Goal: Book appointment/travel/reservation

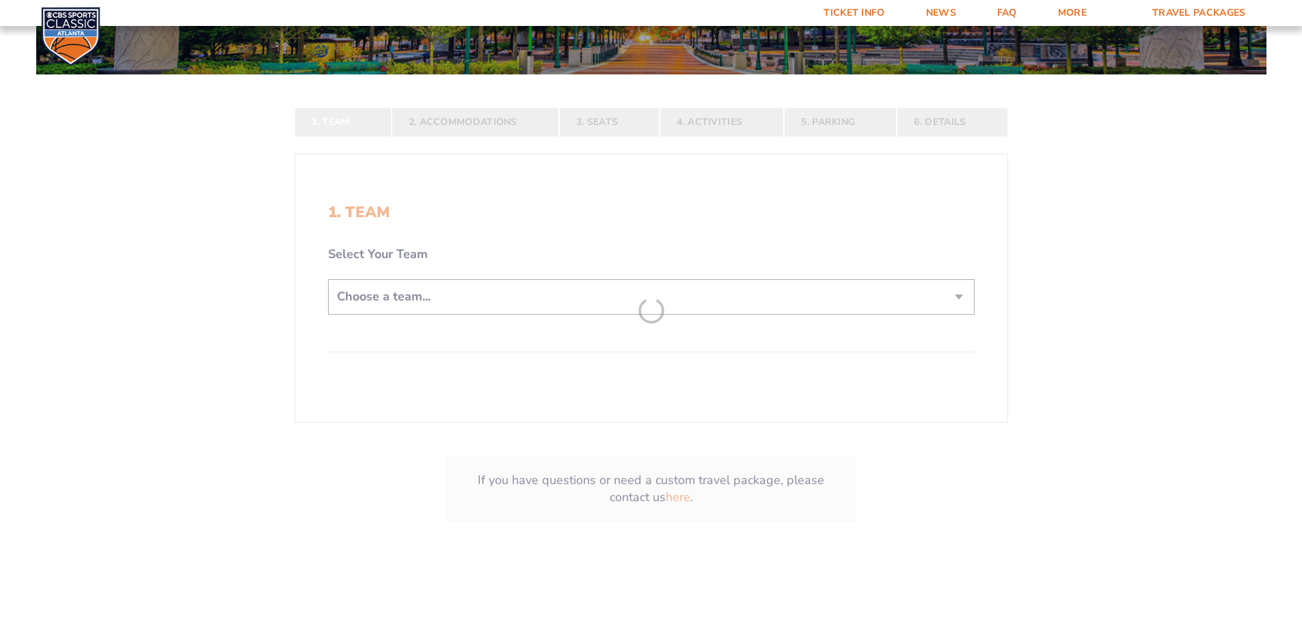
scroll to position [273, 0]
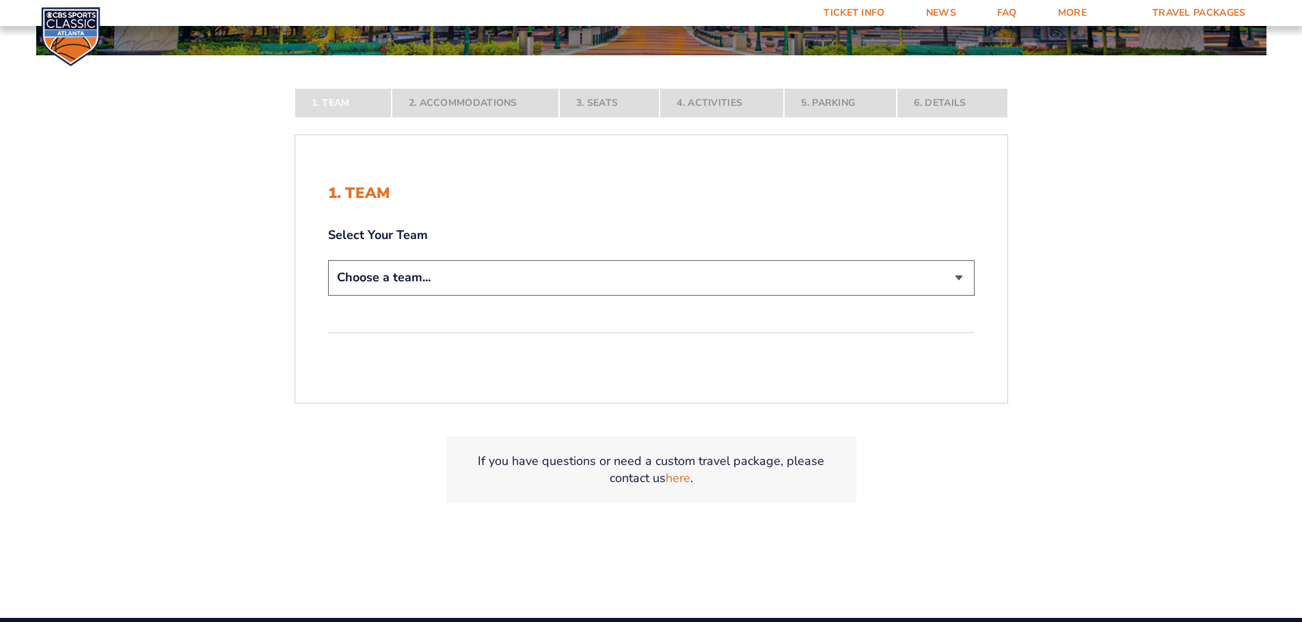
click at [530, 273] on select "Choose a team... [US_STATE] Wildcats [US_STATE] State Buckeyes [US_STATE] Tar H…" at bounding box center [651, 277] width 646 height 35
select select "20108"
click at [328, 295] on select "Choose a team... [US_STATE] Wildcats [US_STATE] State Buckeyes [US_STATE] Tar H…" at bounding box center [651, 277] width 646 height 35
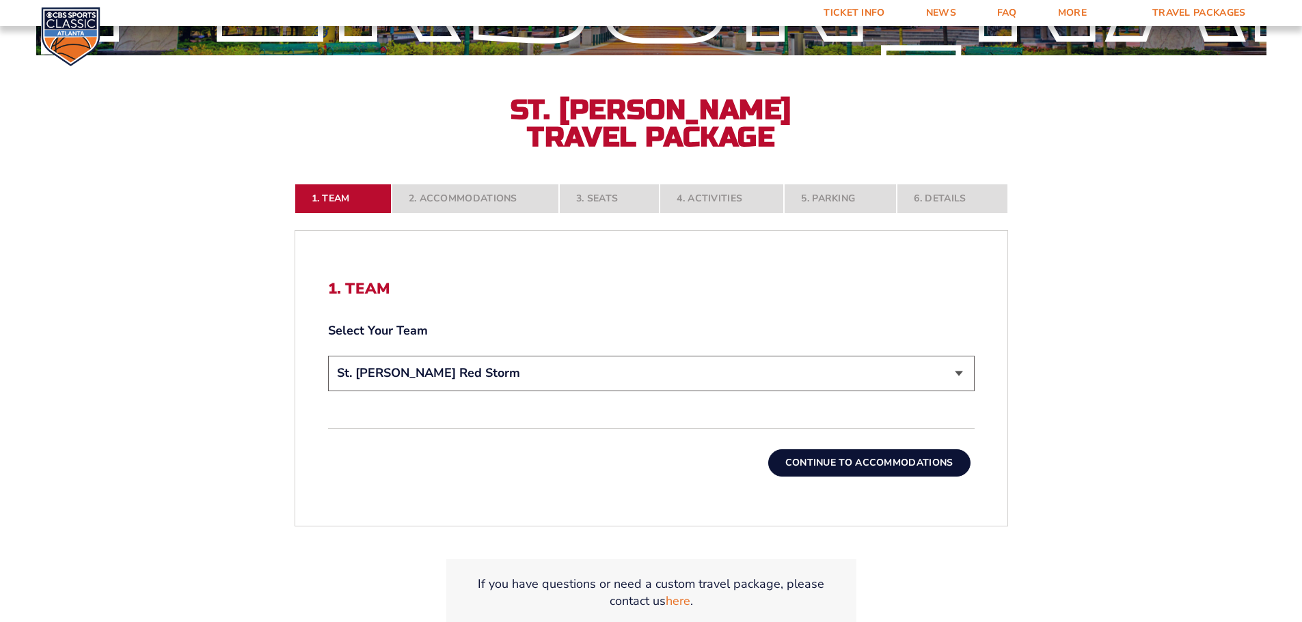
click at [883, 467] on button "Continue To Accommodations" at bounding box center [869, 463] width 202 height 27
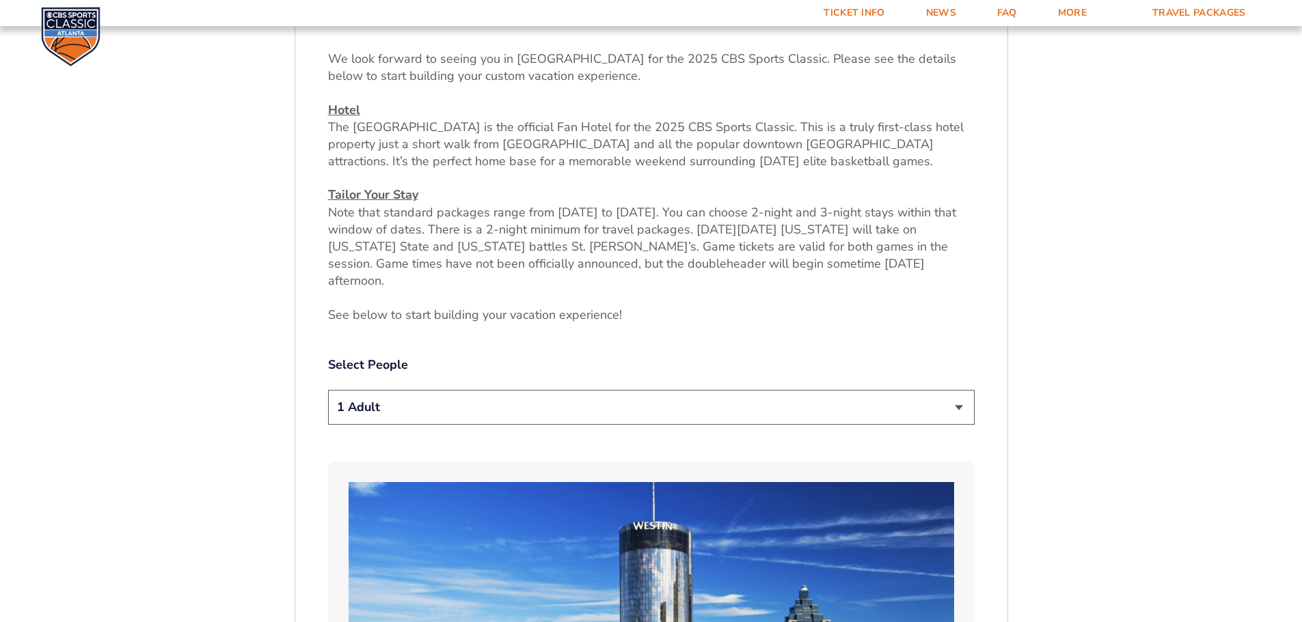
scroll to position [636, 0]
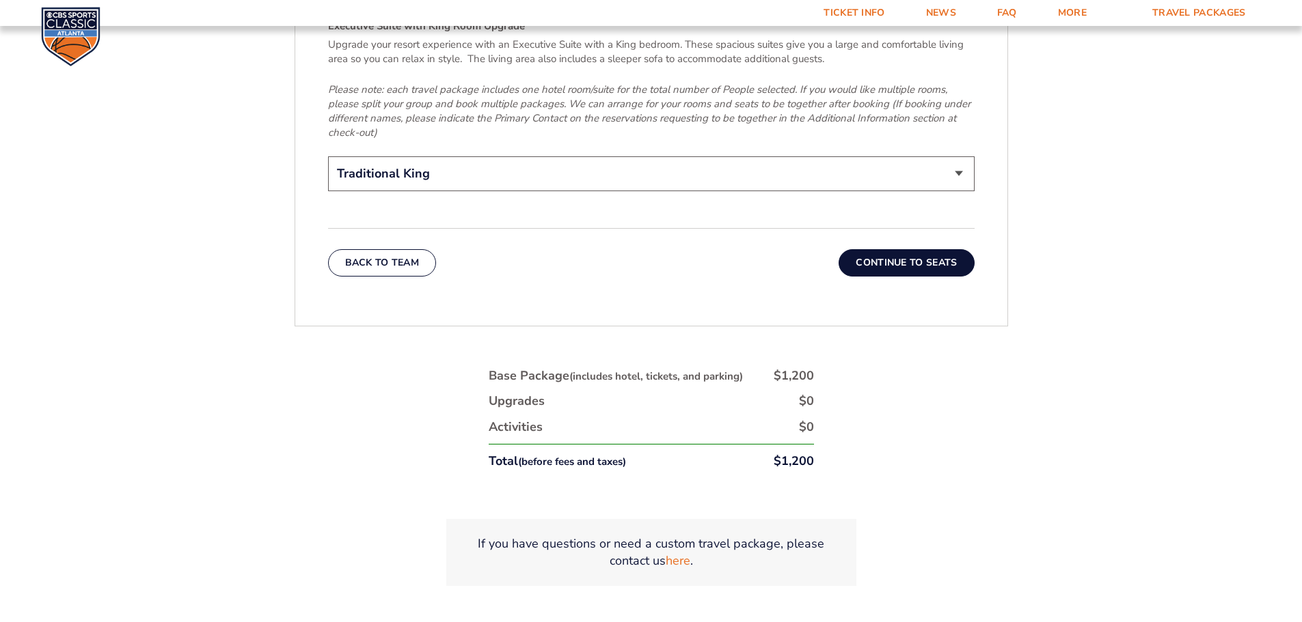
click at [910, 249] on button "Continue To Seats" at bounding box center [905, 262] width 135 height 27
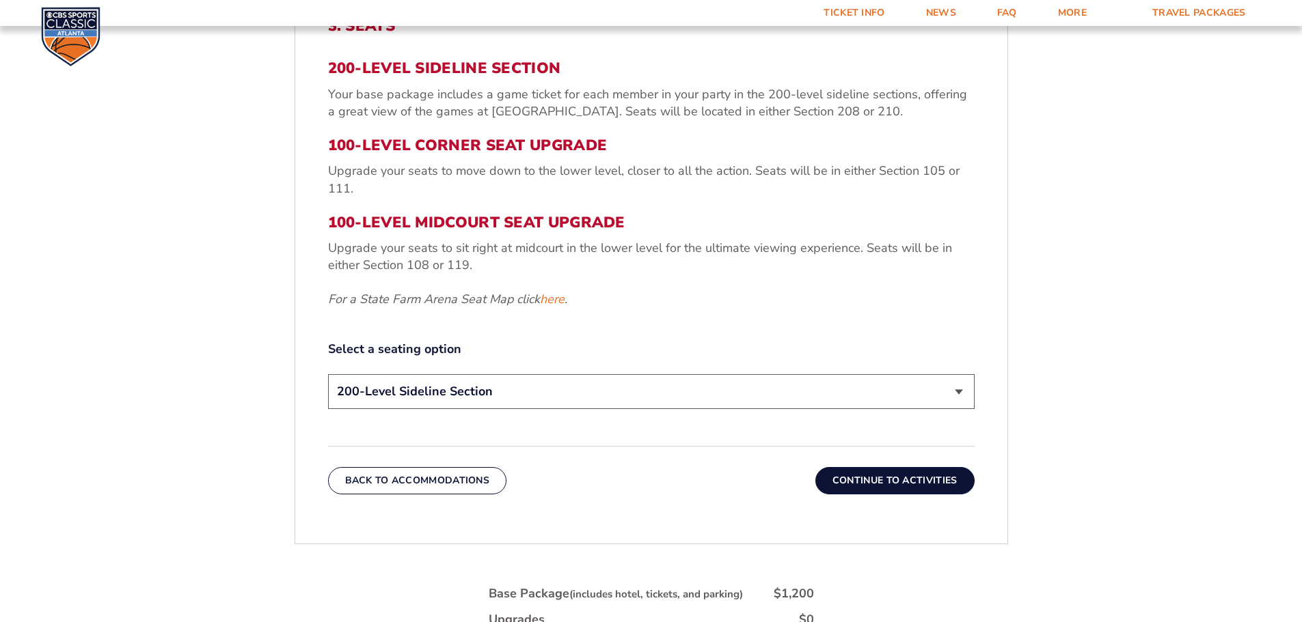
scroll to position [568, 0]
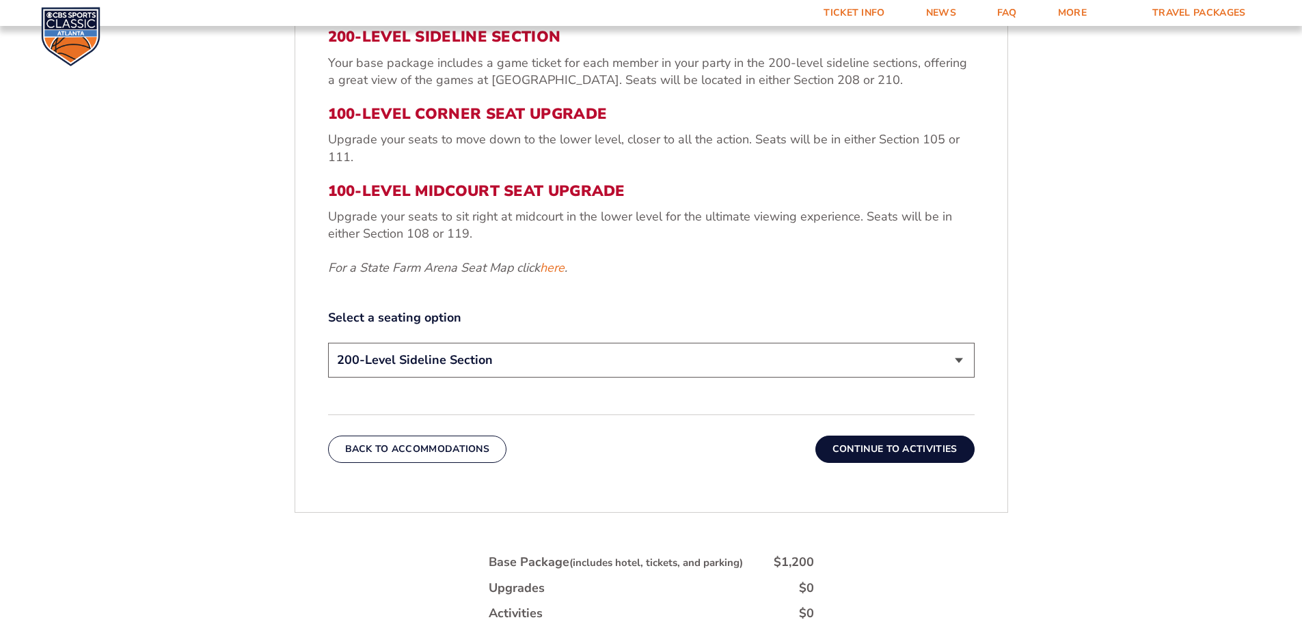
click at [495, 354] on select "200-Level Sideline Section 100-Level Corner Seat Upgrade (+$120 per person) 100…" at bounding box center [651, 360] width 646 height 35
click at [515, 354] on select "200-Level Sideline Section 100-Level Corner Seat Upgrade (+$120 per person) 100…" at bounding box center [651, 360] width 646 height 35
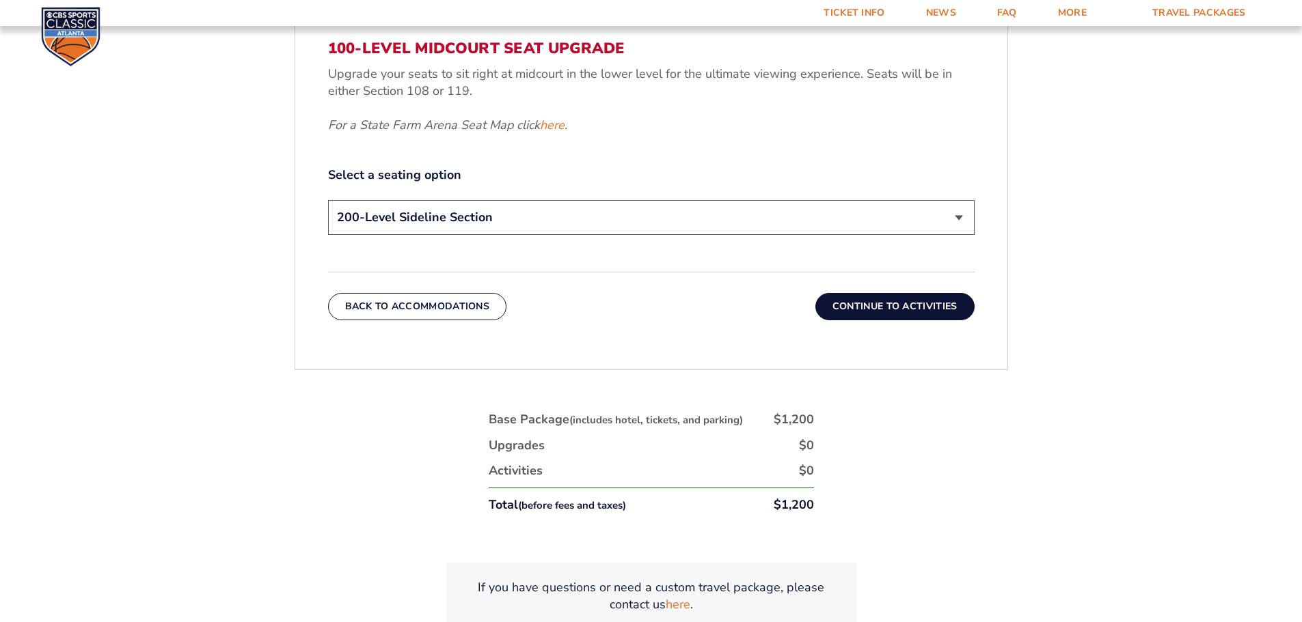
scroll to position [704, 0]
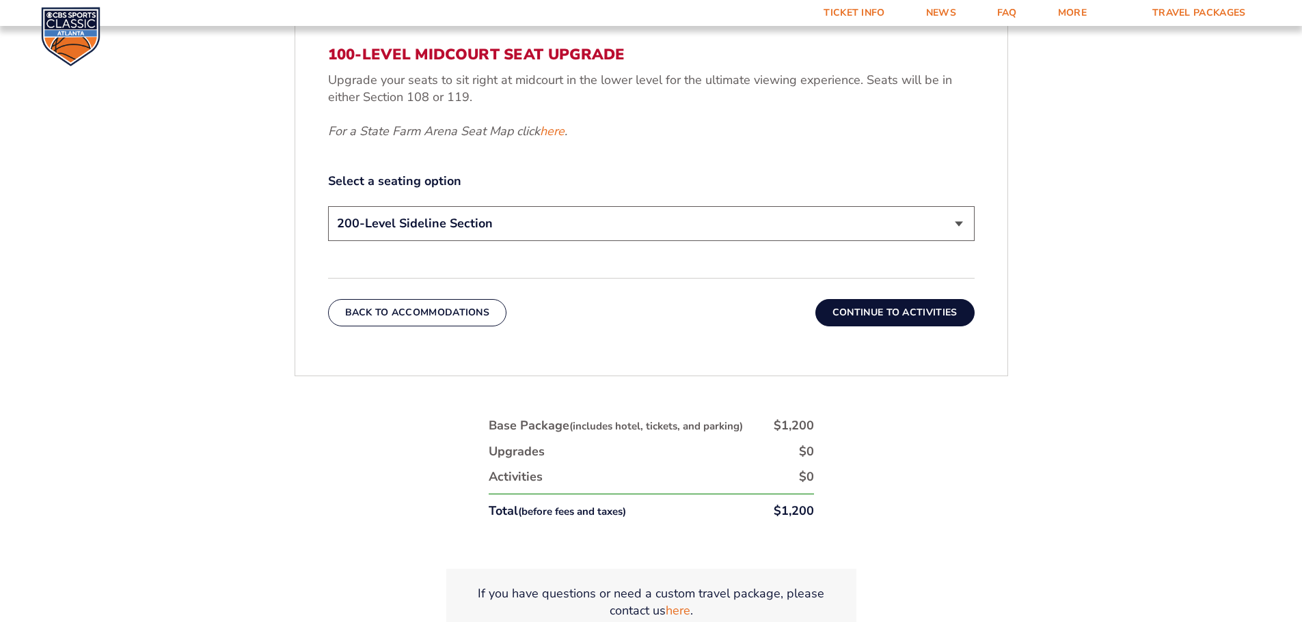
click at [565, 235] on select "200-Level Sideline Section 100-Level Corner Seat Upgrade (+$120 per person) 100…" at bounding box center [651, 223] width 646 height 35
click at [328, 206] on select "200-Level Sideline Section 100-Level Corner Seat Upgrade (+$120 per person) 100…" at bounding box center [651, 223] width 646 height 35
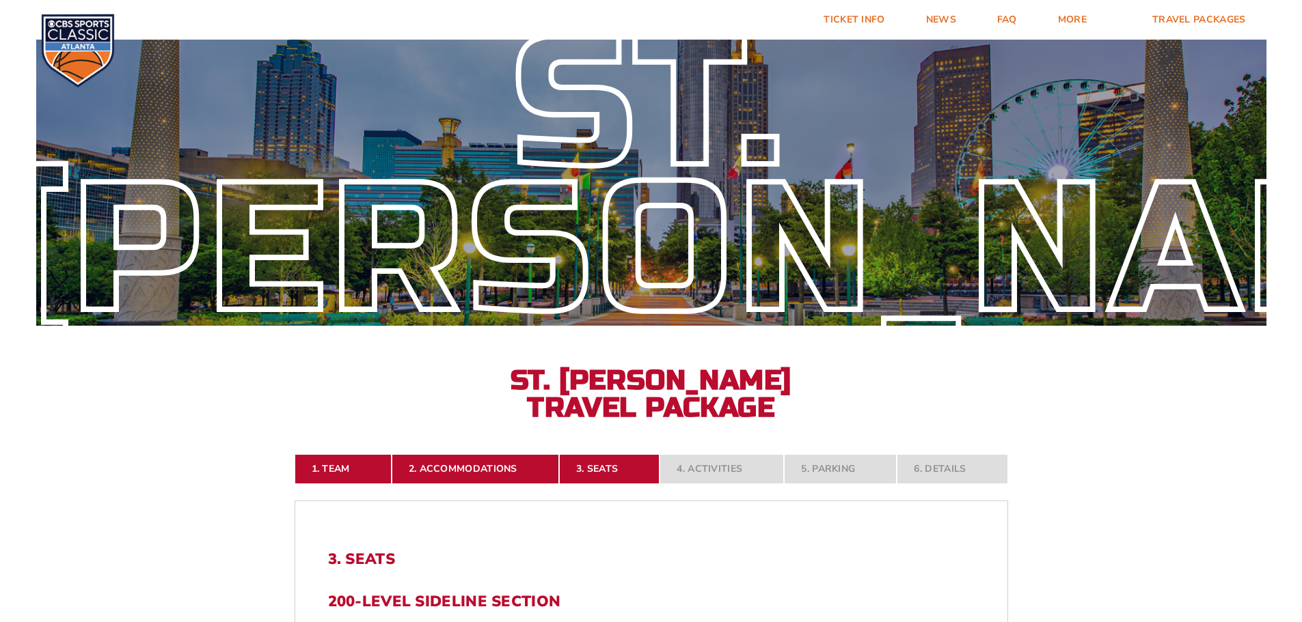
scroll to position [0, 0]
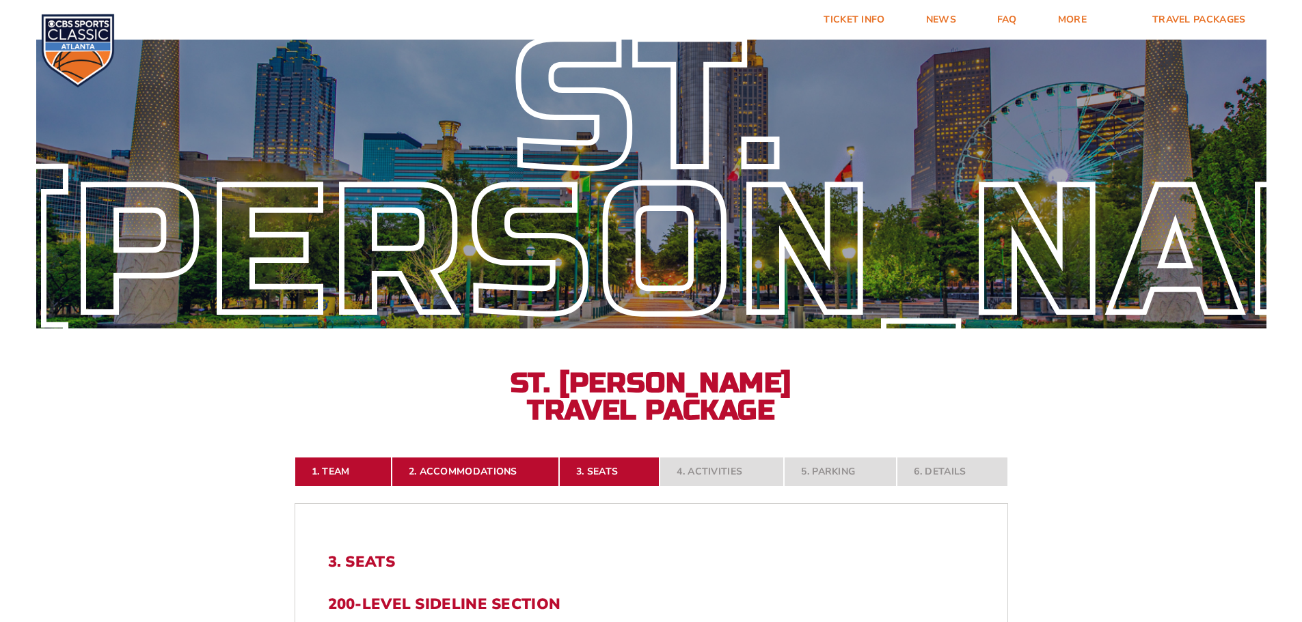
click at [89, 53] on img at bounding box center [78, 51] width 74 height 74
